Goal: Task Accomplishment & Management: Manage account settings

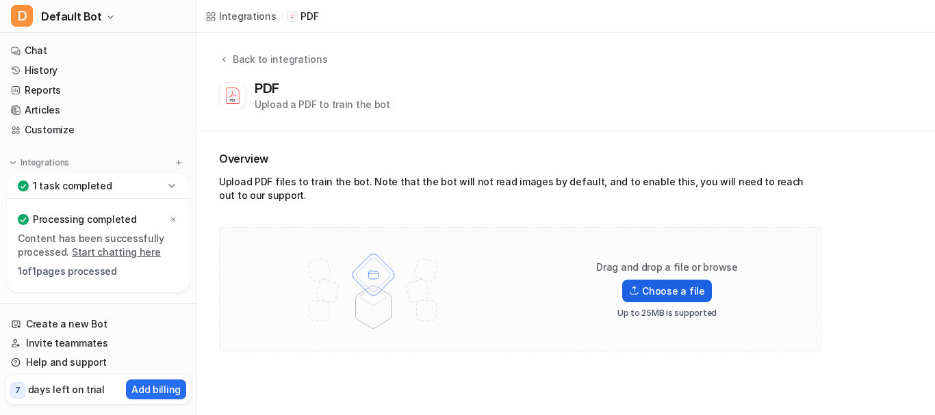
click at [664, 287] on label "Choose a file" at bounding box center [666, 291] width 89 height 23
click at [0, 0] on input "Choose a file" at bounding box center [0, 0] width 0 height 0
click at [157, 390] on p "Add billing" at bounding box center [155, 390] width 49 height 14
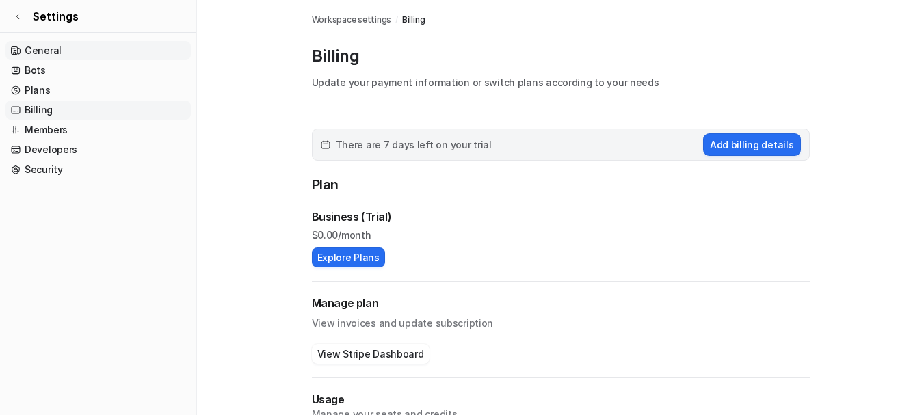
click at [50, 52] on link "General" at bounding box center [97, 50] width 185 height 19
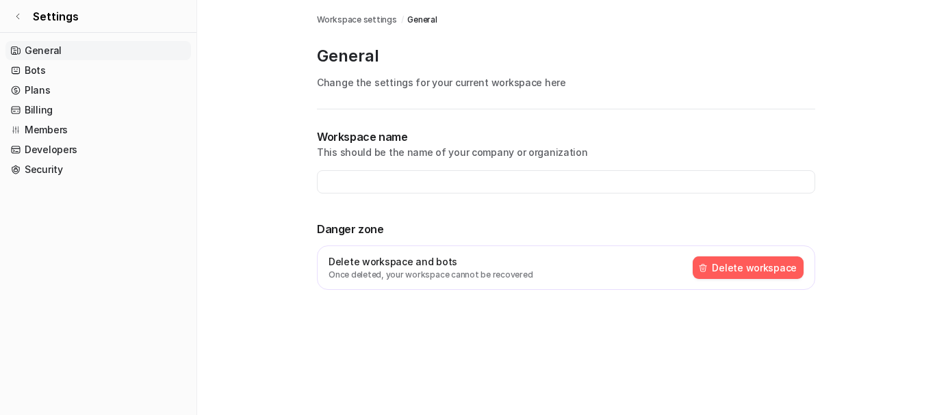
type input "**********"
click at [42, 49] on link "General" at bounding box center [97, 50] width 185 height 19
click at [370, 20] on span "Workspace settings" at bounding box center [357, 20] width 80 height 12
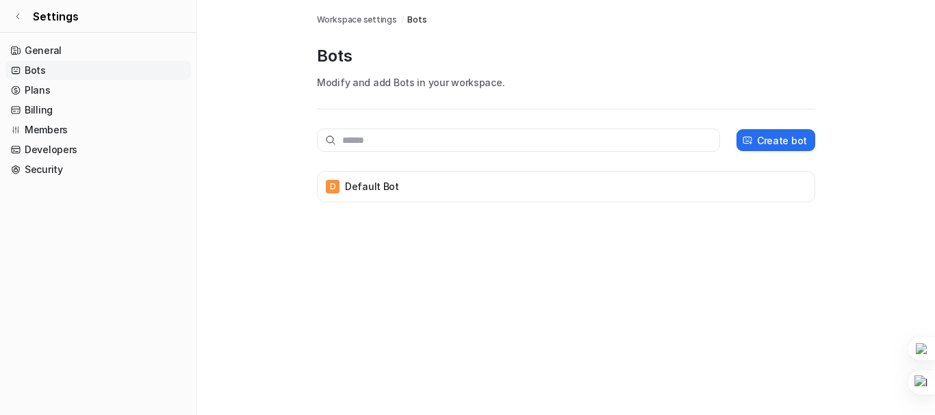
click at [407, 14] on span "Bots" at bounding box center [416, 20] width 19 height 12
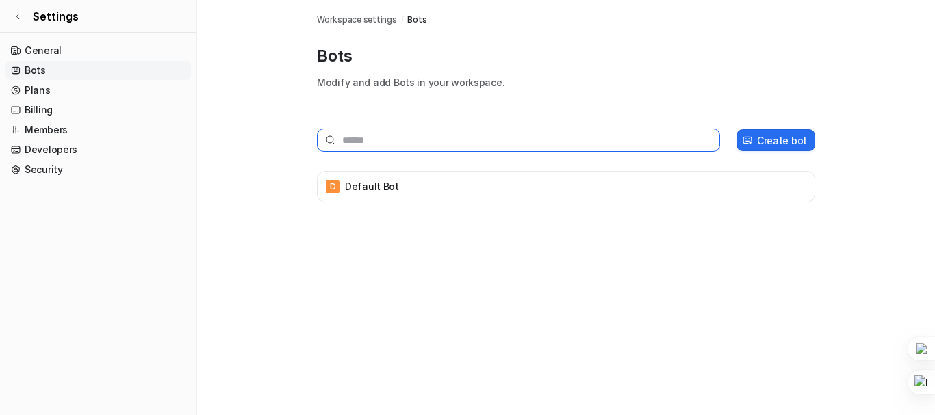
click at [452, 146] on input "text" at bounding box center [518, 140] width 403 height 23
click at [711, 139] on input "text" at bounding box center [518, 140] width 403 height 23
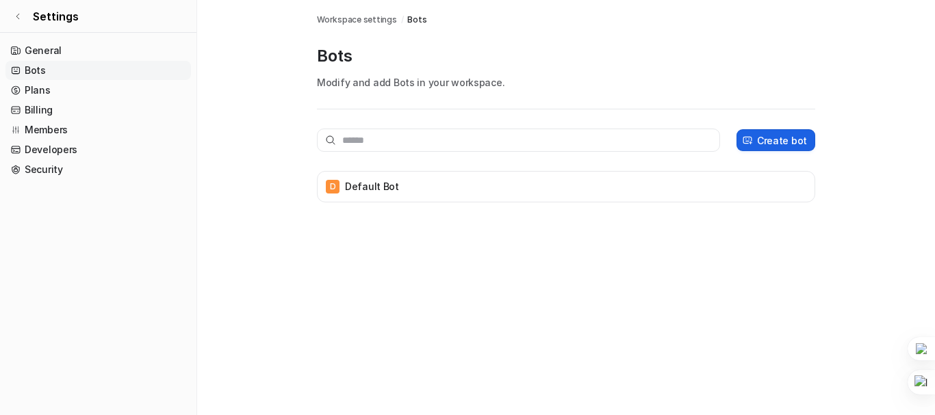
click at [758, 143] on button "Create bot" at bounding box center [775, 140] width 79 height 22
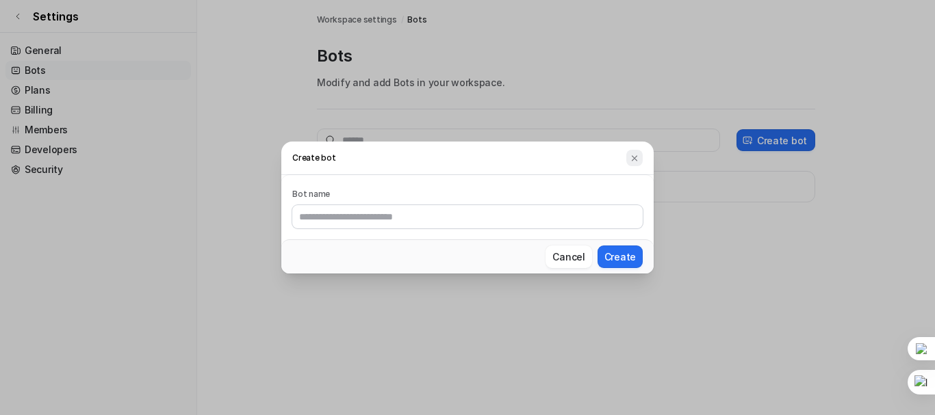
click at [636, 153] on img at bounding box center [635, 158] width 10 height 10
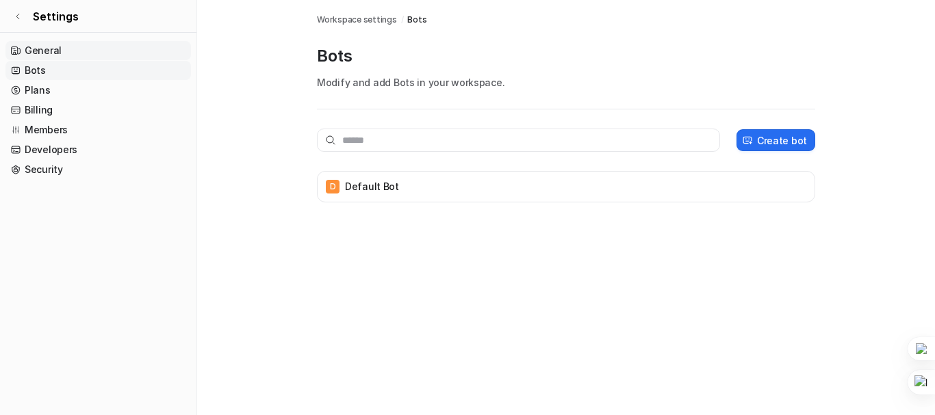
click at [49, 49] on link "General" at bounding box center [97, 50] width 185 height 19
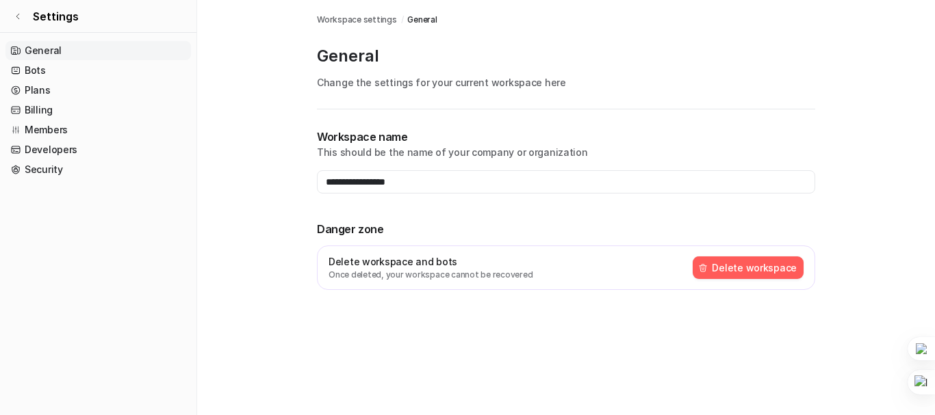
click at [428, 14] on span "General" at bounding box center [421, 20] width 29 height 12
